Goal: Task Accomplishment & Management: Manage account settings

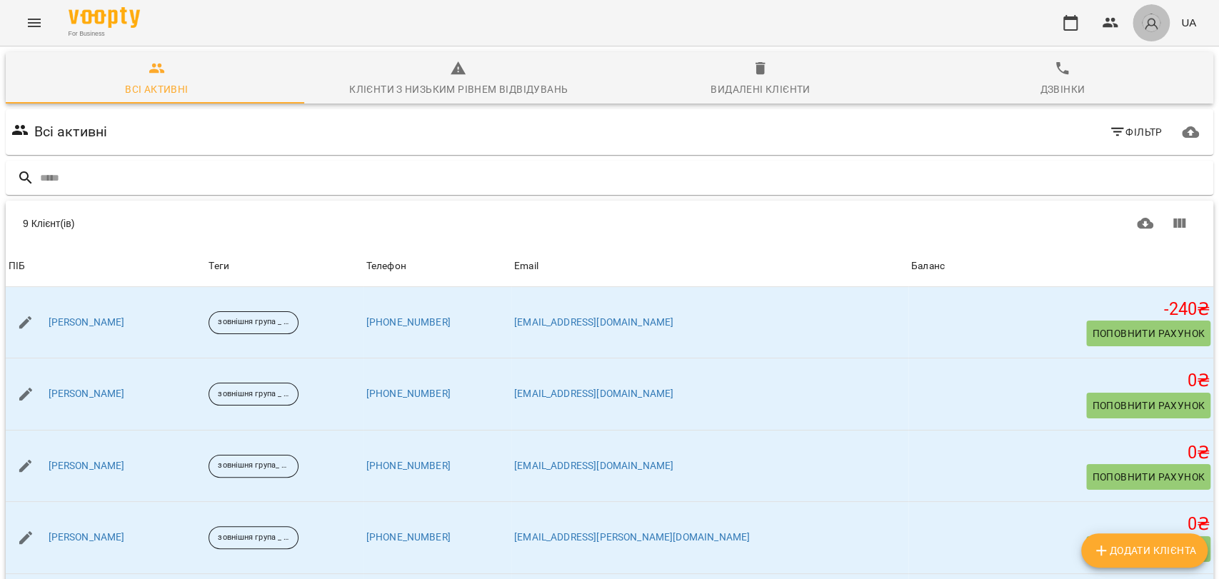
click at [1154, 15] on img "button" at bounding box center [1152, 23] width 20 height 20
click at [1143, 131] on span "Вийти" at bounding box center [1153, 131] width 91 height 17
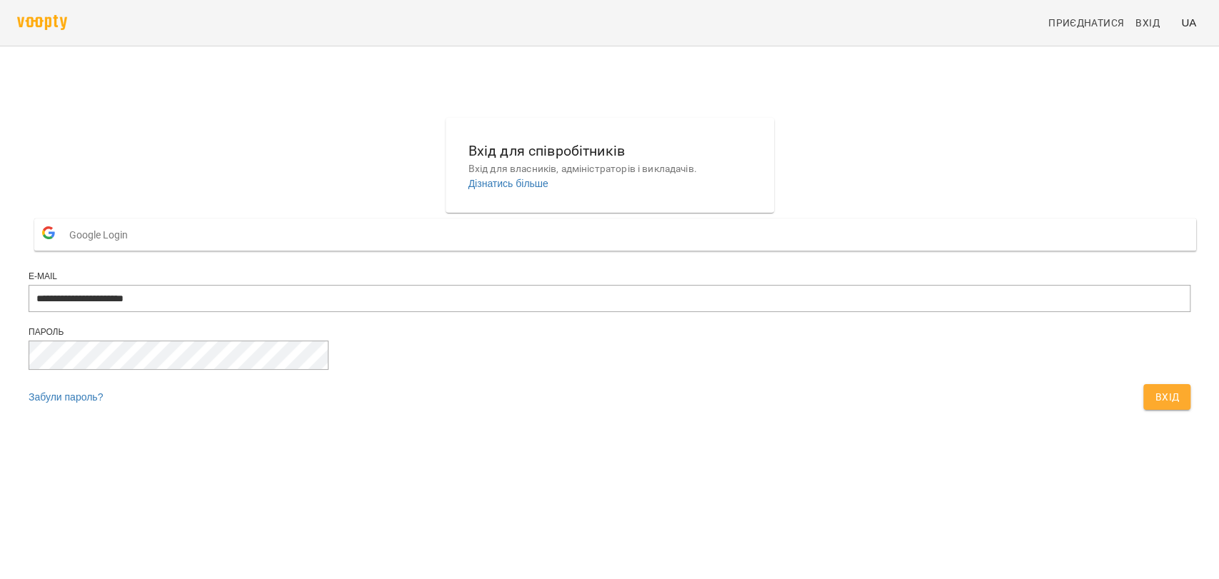
type input "**********"
click at [1155, 406] on span "Вхід" at bounding box center [1167, 397] width 24 height 17
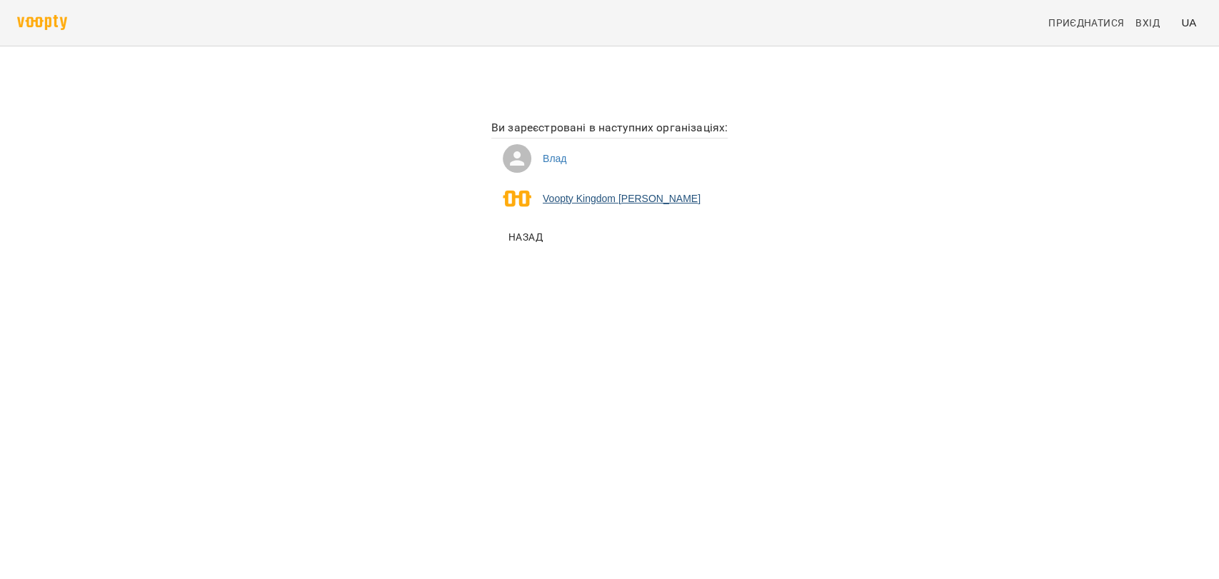
click at [600, 196] on li "Voopty Kingdom Ямпольський Владислав Костянтинович" at bounding box center [610, 199] width 236 height 40
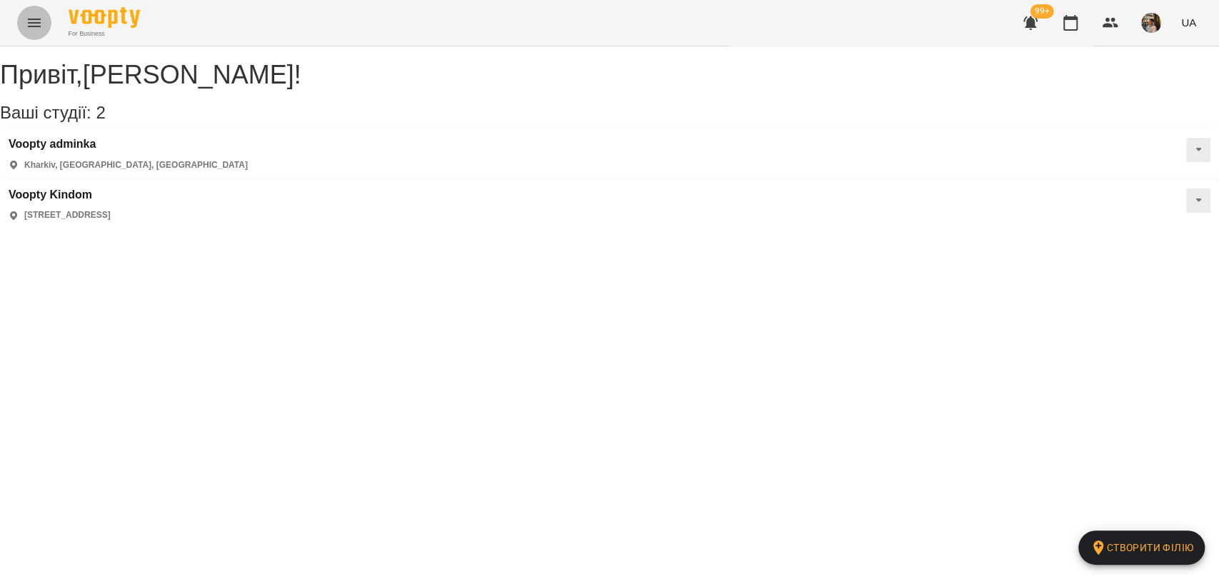
click at [19, 30] on button "Menu" at bounding box center [34, 23] width 34 height 34
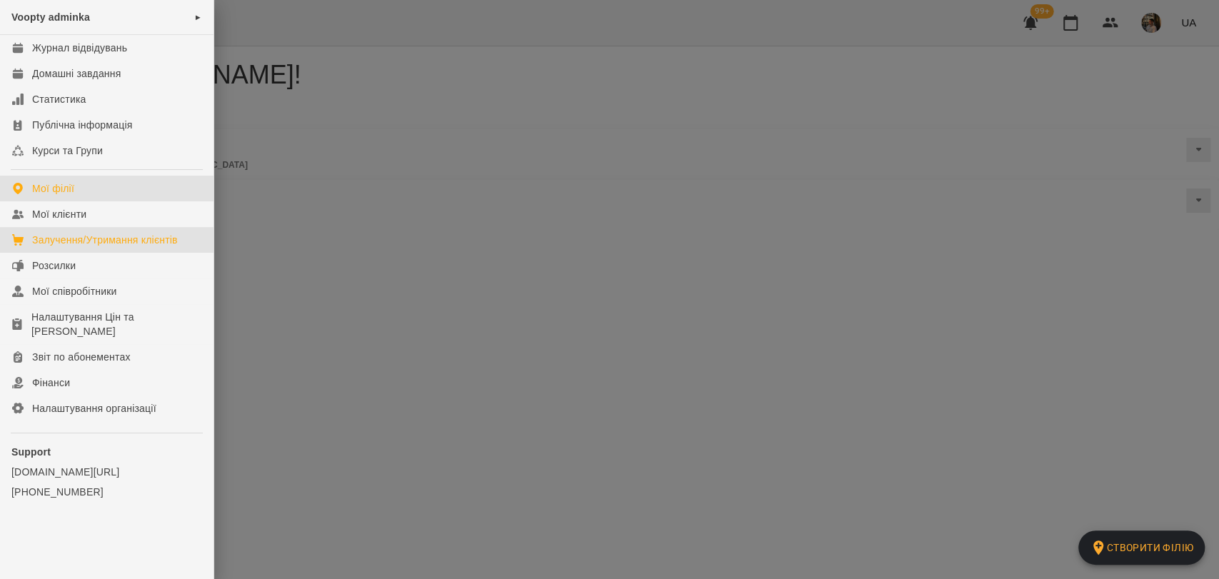
click at [126, 247] on div "Залучення/Утримання клієнтів" at bounding box center [105, 240] width 146 height 14
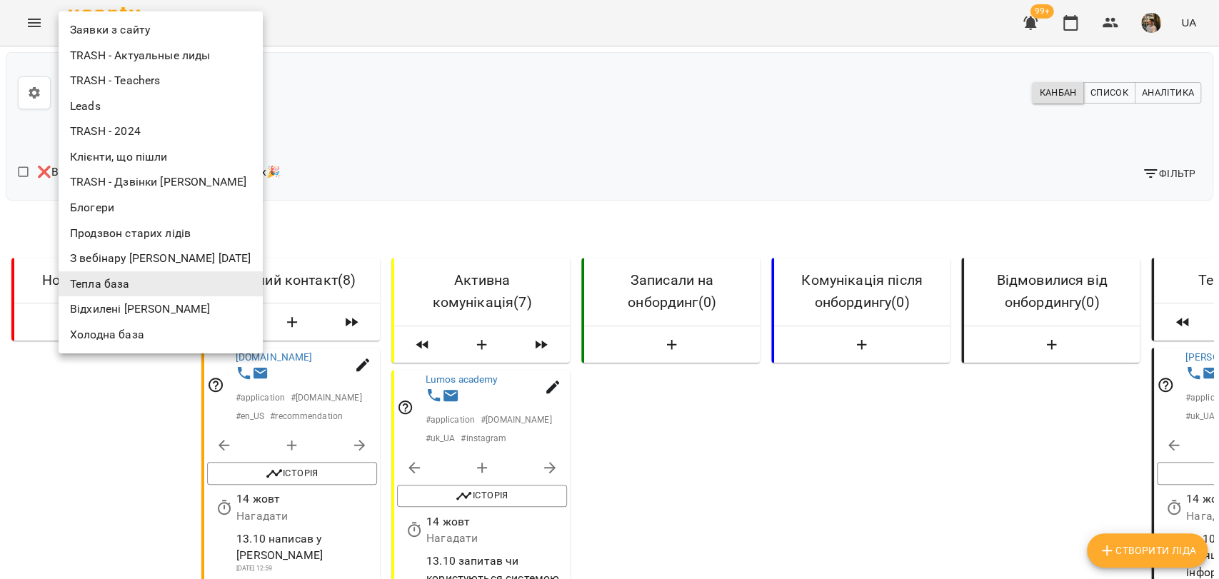
click at [497, 206] on div at bounding box center [609, 289] width 1219 height 579
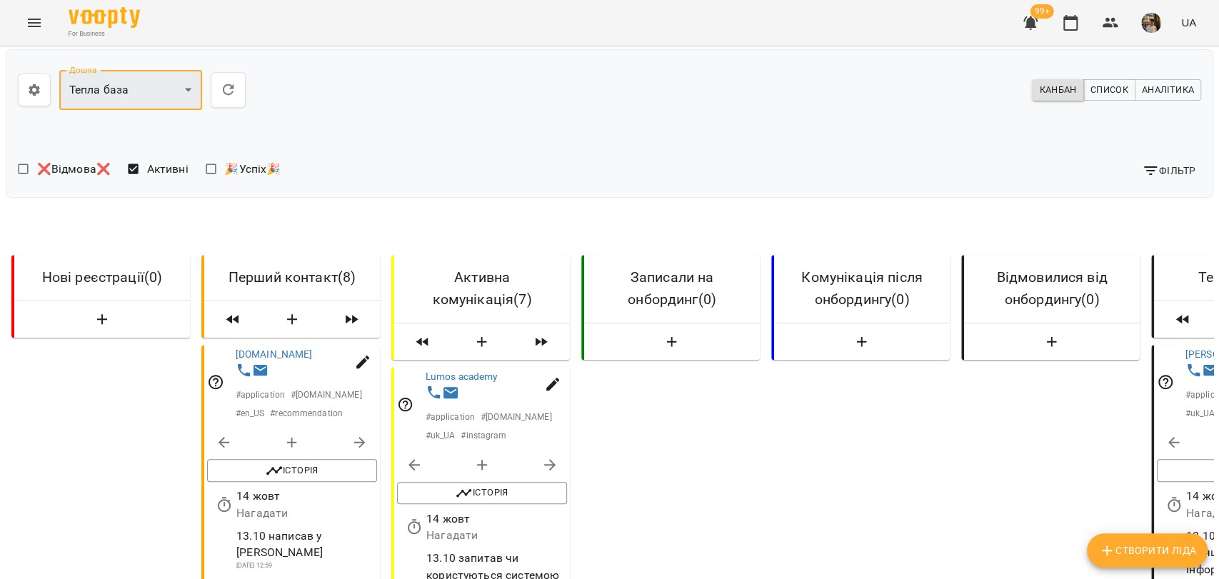
scroll to position [873, 0]
select select "**"
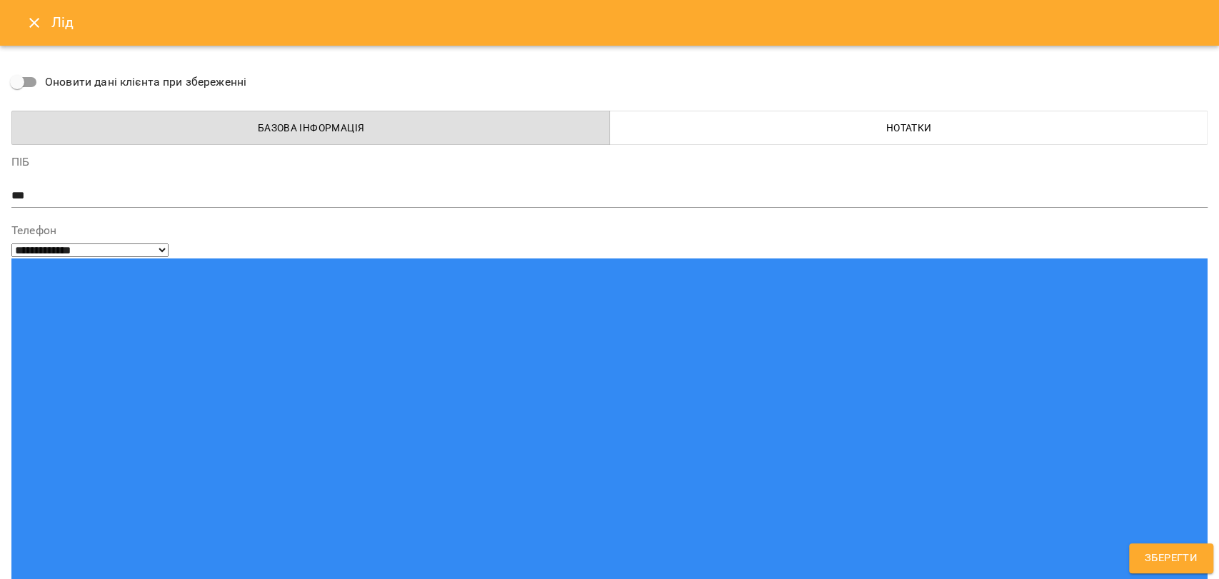
click at [41, 20] on icon "Close" at bounding box center [34, 22] width 17 height 17
